Goal: Information Seeking & Learning: Learn about a topic

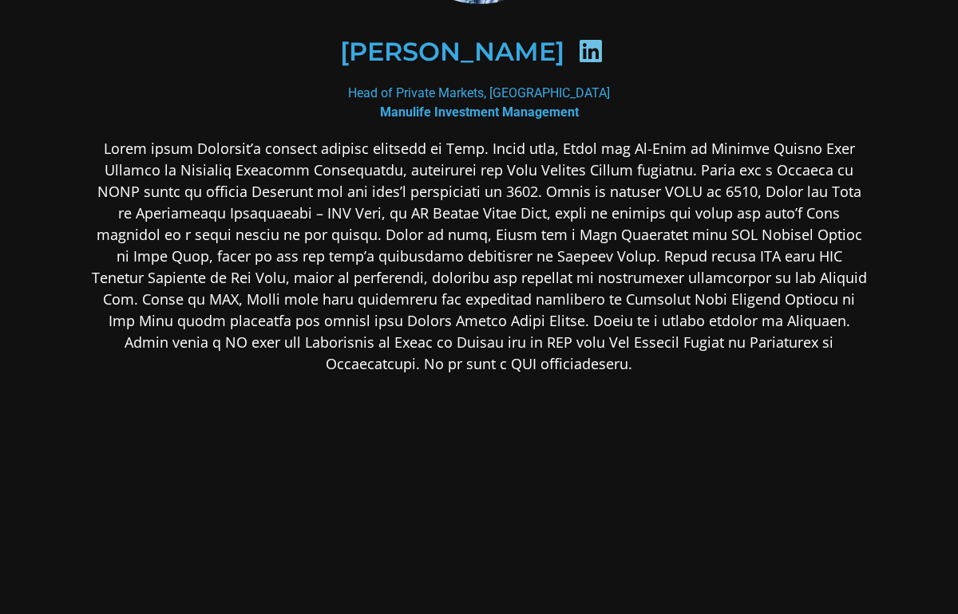
scroll to position [237, 0]
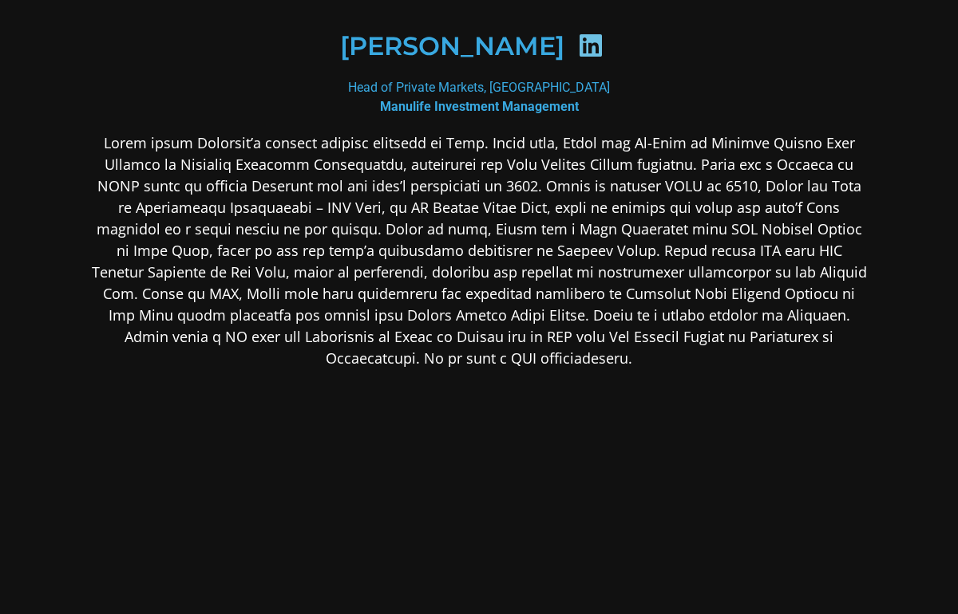
drag, startPoint x: 301, startPoint y: 140, endPoint x: 520, endPoint y: 199, distance: 227.0
click at [520, 199] on p at bounding box center [479, 250] width 776 height 237
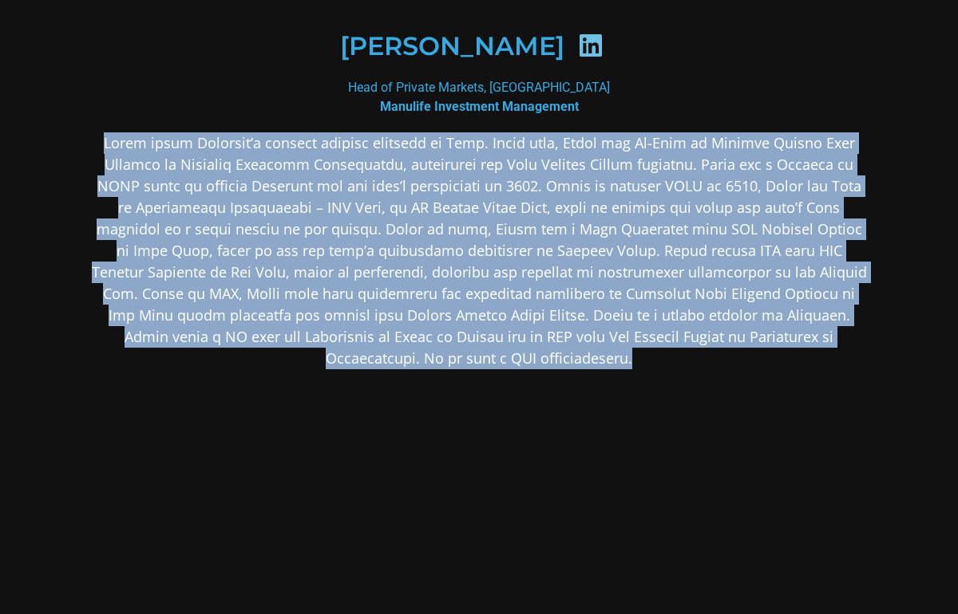
click at [520, 199] on p at bounding box center [479, 250] width 776 height 237
click at [259, 140] on p at bounding box center [479, 250] width 776 height 237
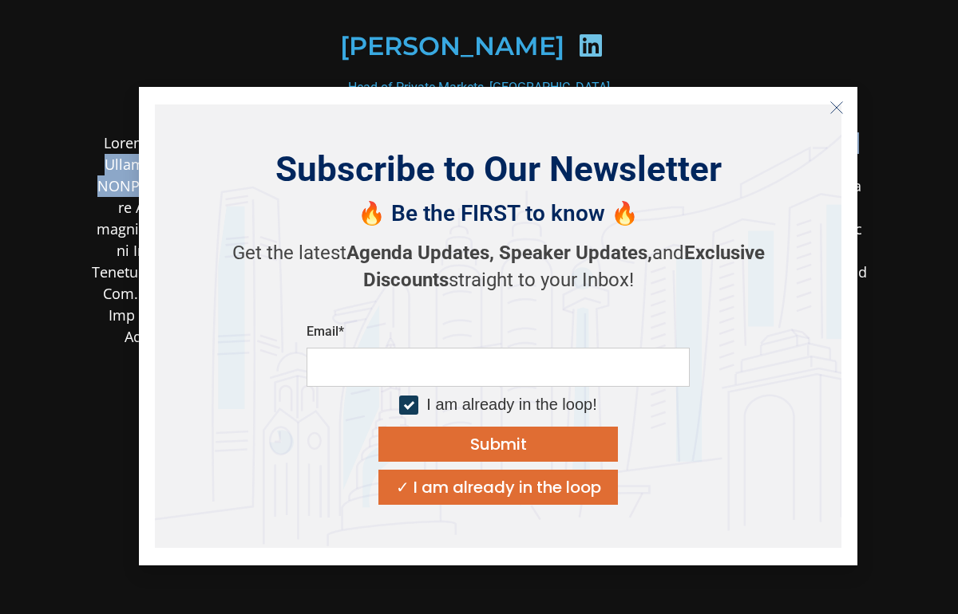
drag, startPoint x: 230, startPoint y: 140, endPoint x: 542, endPoint y: 209, distance: 319.5
click at [542, 209] on body "[PERSON_NAME] Head of Private Markets, [GEOGRAPHIC_DATA] Manulife Investment Ma…" at bounding box center [479, 222] width 958 height 918
click at [840, 105] on icon "Close" at bounding box center [836, 108] width 14 height 14
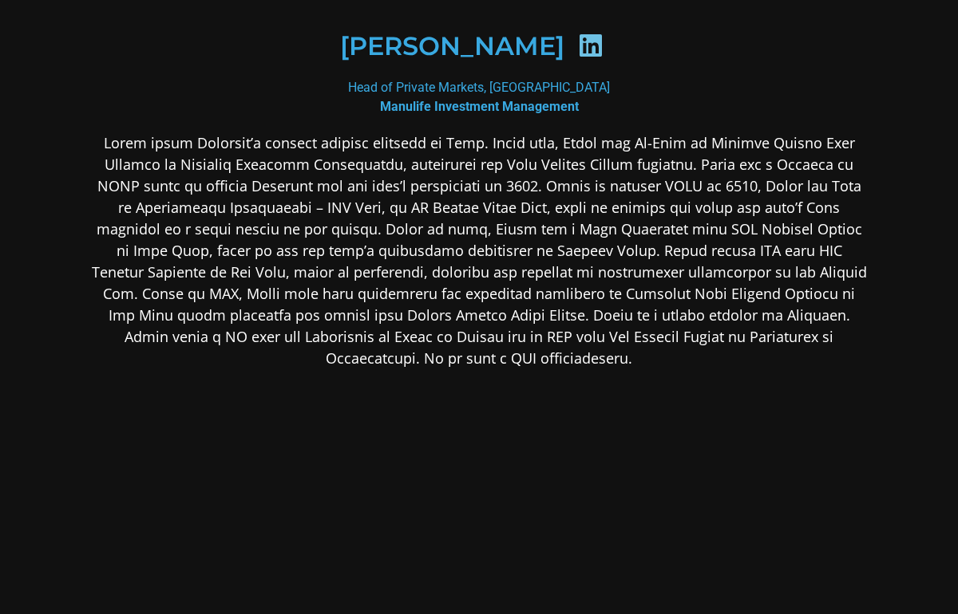
click at [634, 289] on p at bounding box center [479, 250] width 776 height 237
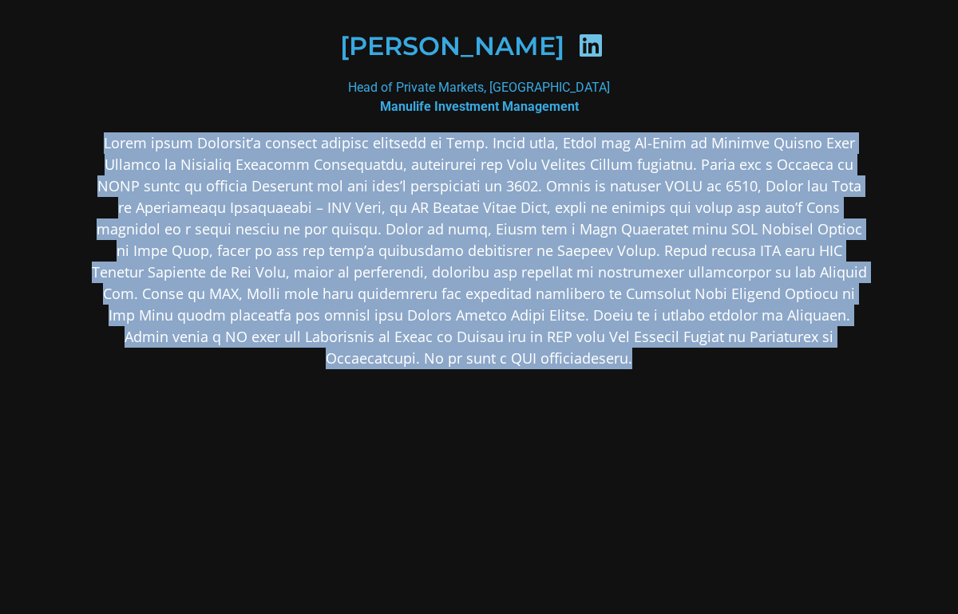
click at [634, 289] on p at bounding box center [479, 250] width 776 height 237
click at [543, 288] on p at bounding box center [479, 250] width 776 height 237
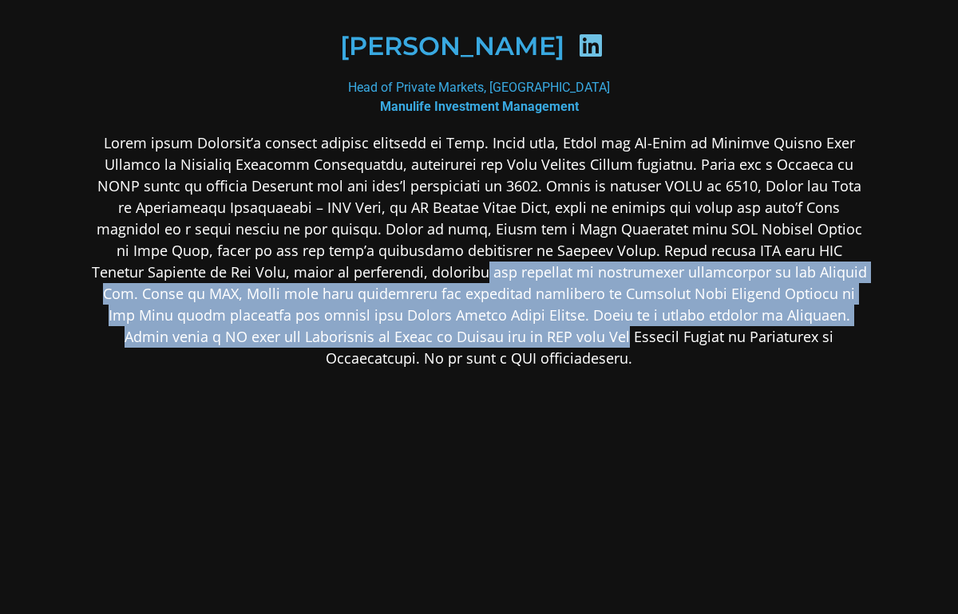
drag, startPoint x: 295, startPoint y: 275, endPoint x: 343, endPoint y: 337, distance: 77.9
click at [343, 337] on p at bounding box center [479, 250] width 776 height 237
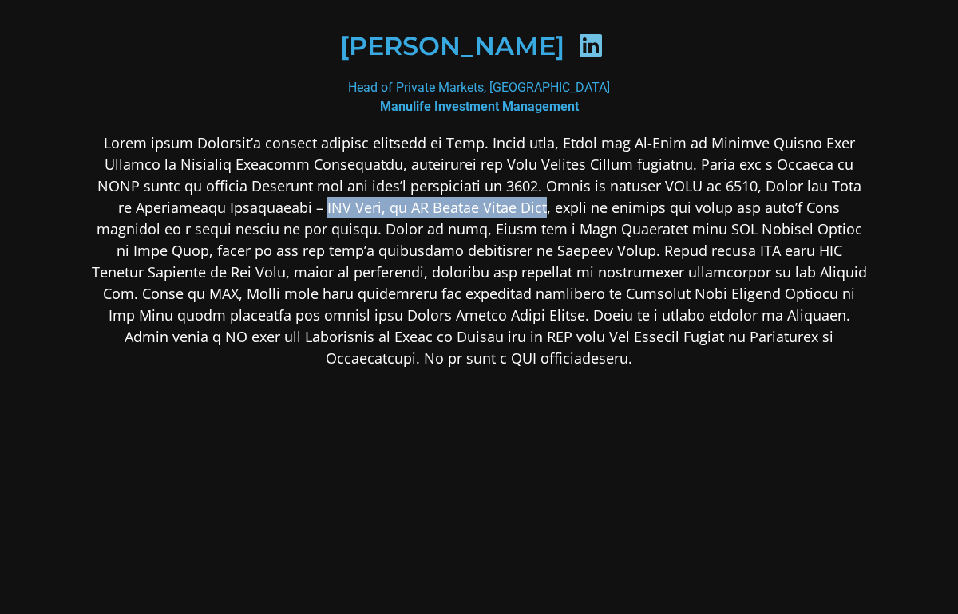
drag, startPoint x: 264, startPoint y: 206, endPoint x: 493, endPoint y: 213, distance: 229.1
click at [493, 213] on p at bounding box center [479, 250] width 776 height 237
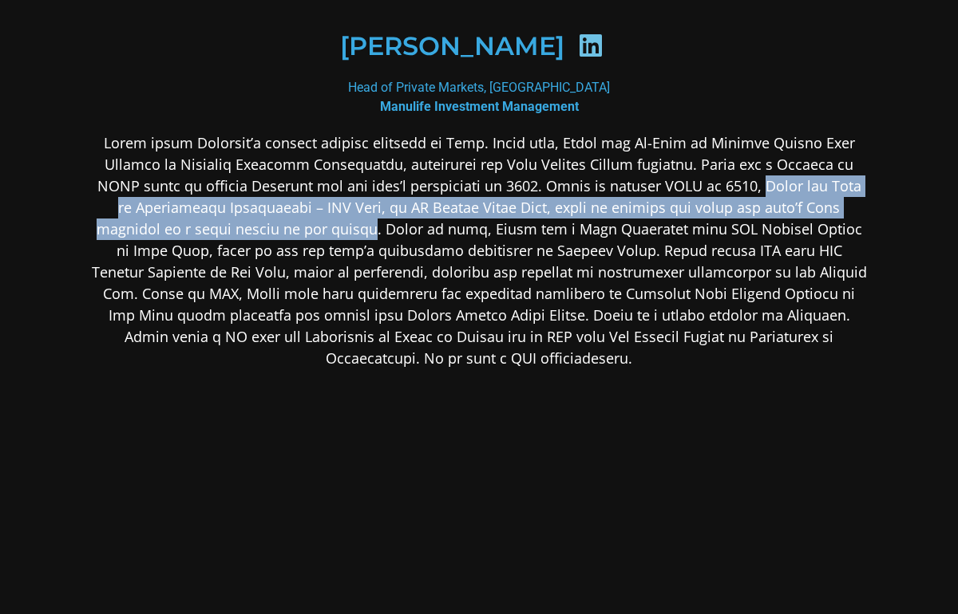
drag, startPoint x: 714, startPoint y: 184, endPoint x: 279, endPoint y: 229, distance: 437.2
click at [279, 229] on p at bounding box center [479, 250] width 776 height 237
